Goal: Transaction & Acquisition: Purchase product/service

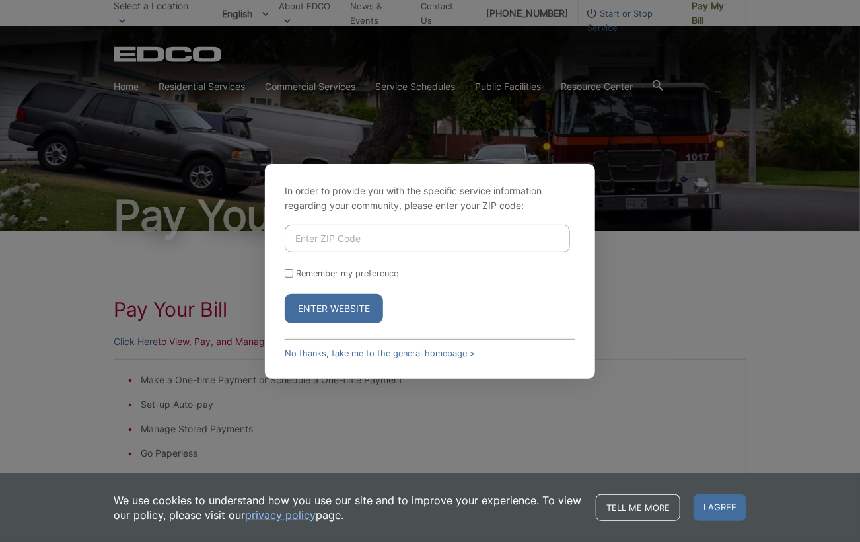
click at [340, 240] on input "Enter ZIP Code" at bounding box center [427, 239] width 285 height 28
type input "92118"
click at [285, 294] on button "Enter Website" at bounding box center [334, 308] width 98 height 29
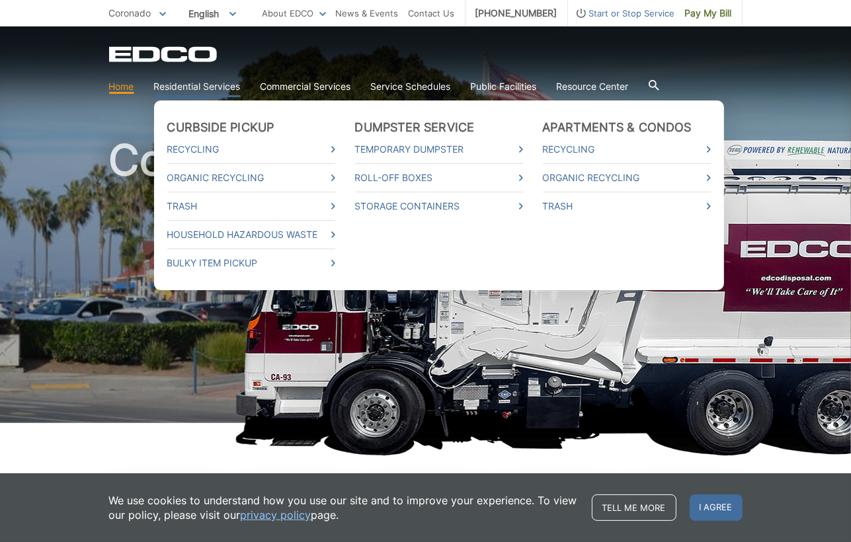
click at [230, 84] on link "Residential Services" at bounding box center [197, 86] width 87 height 15
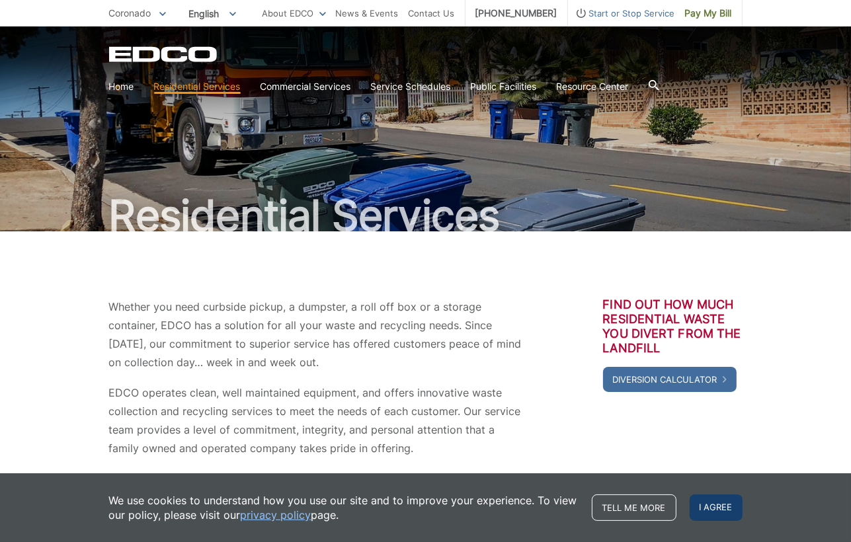
click at [711, 504] on span "I agree" at bounding box center [715, 507] width 53 height 26
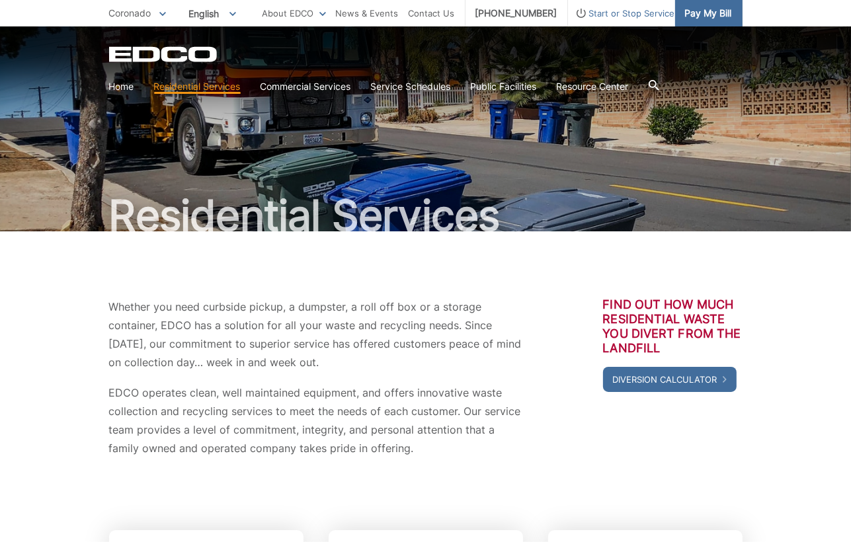
click at [710, 18] on span "Pay My Bill" at bounding box center [708, 13] width 47 height 15
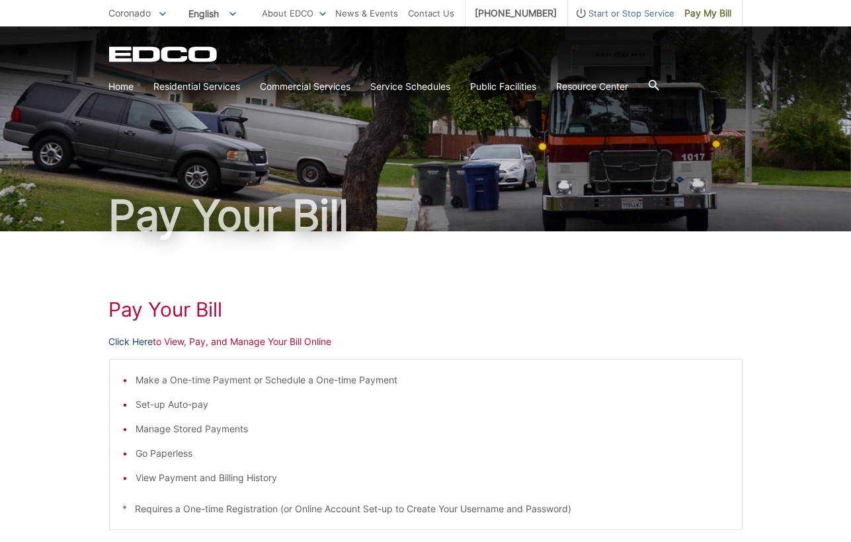
click at [139, 342] on link "Click Here" at bounding box center [131, 341] width 44 height 15
